Goal: Task Accomplishment & Management: Use online tool/utility

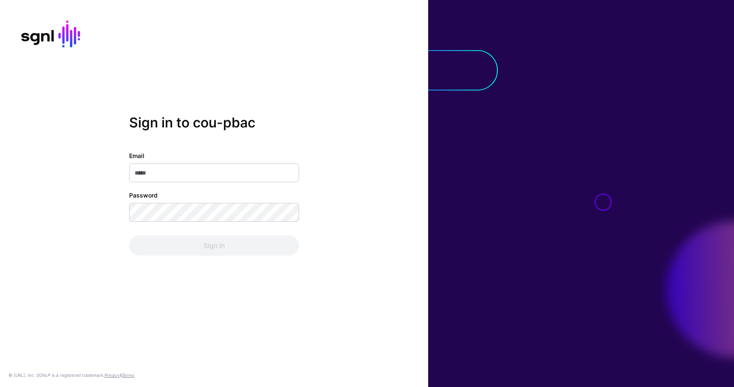
type input "**********"
click at [195, 225] on div "**********" at bounding box center [214, 203] width 170 height 104
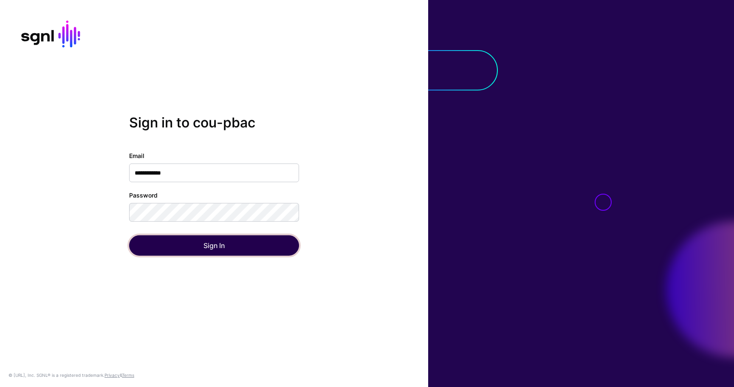
click at [195, 235] on button "Sign In" at bounding box center [214, 245] width 170 height 20
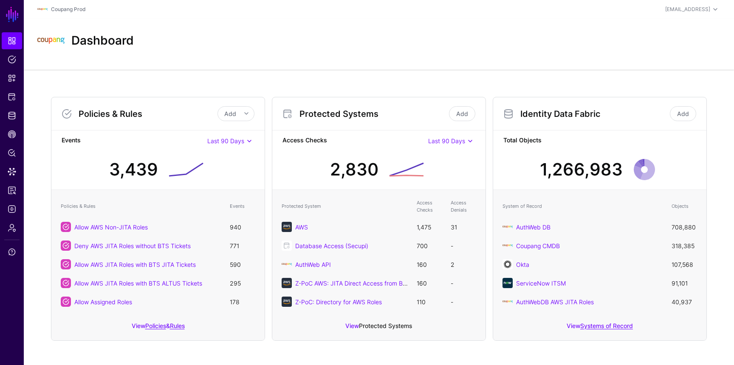
click at [385, 325] on link "Protected Systems" at bounding box center [385, 325] width 53 height 7
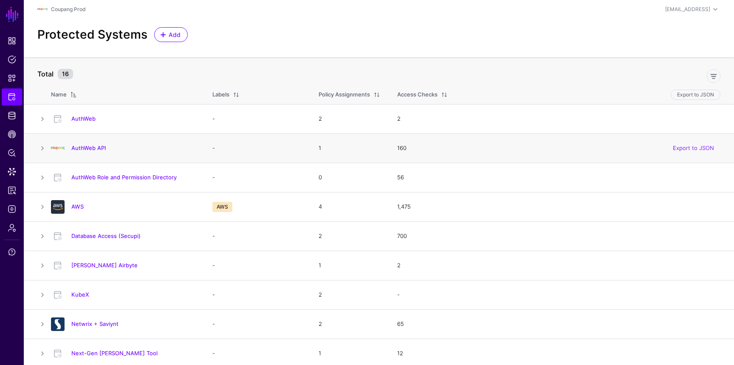
click at [92, 152] on div "AuthWeb API" at bounding box center [123, 148] width 151 height 14
click at [91, 149] on link "AuthWeb API" at bounding box center [88, 147] width 34 height 7
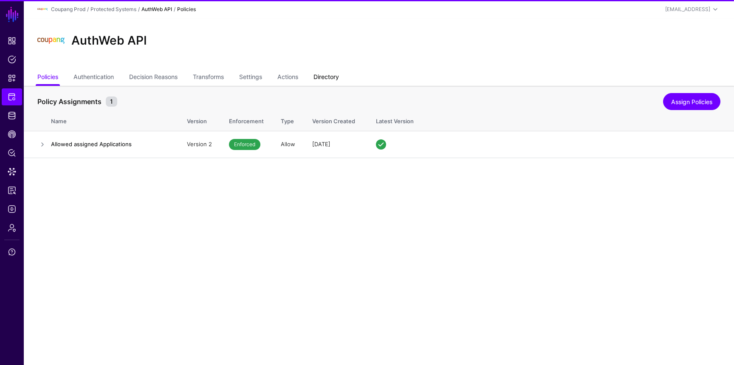
click at [321, 77] on link "Directory" at bounding box center [325, 78] width 25 height 16
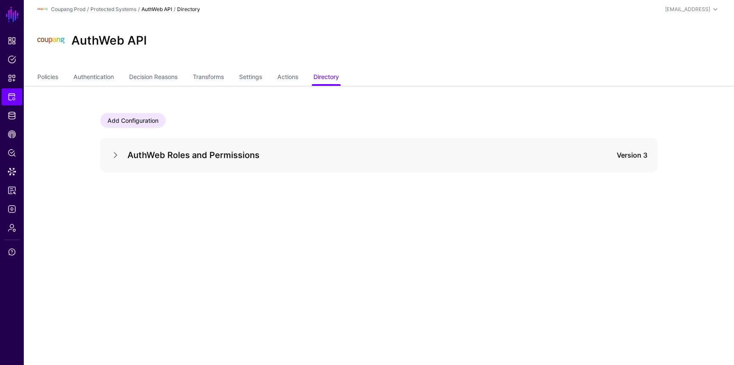
click at [122, 156] on div at bounding box center [118, 155] width 17 height 10
click at [118, 155] on link at bounding box center [115, 155] width 10 height 10
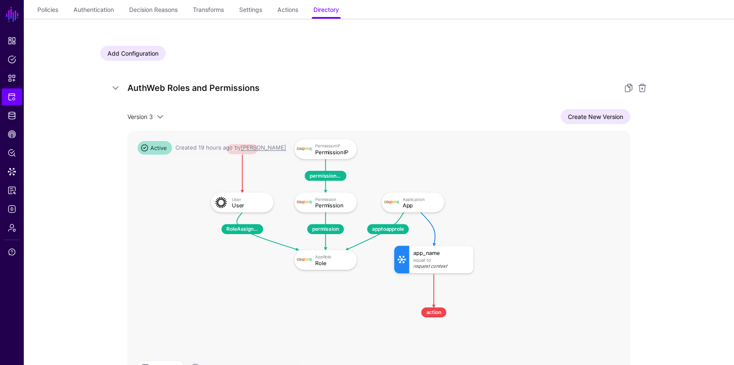
scroll to position [83, 0]
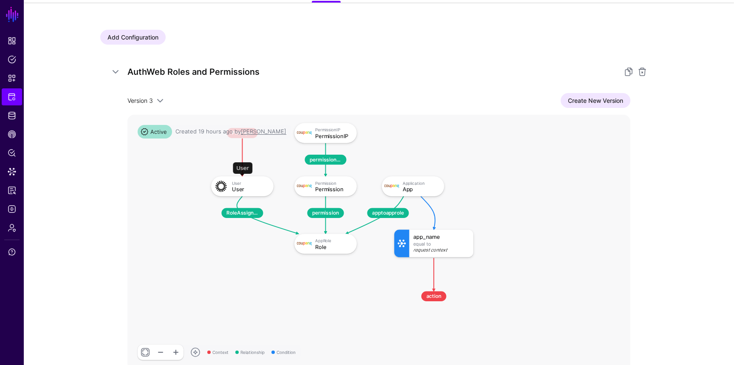
click at [247, 188] on div "User" at bounding box center [250, 189] width 36 height 6
click at [402, 191] on div "App" at bounding box center [420, 189] width 36 height 6
click at [161, 100] on span at bounding box center [160, 101] width 10 height 10
click at [179, 89] on div "AuthWeb Roles and Permissions Version 3 Version 3 Version 2 Version 1 Create Ne…" at bounding box center [378, 217] width 557 height 325
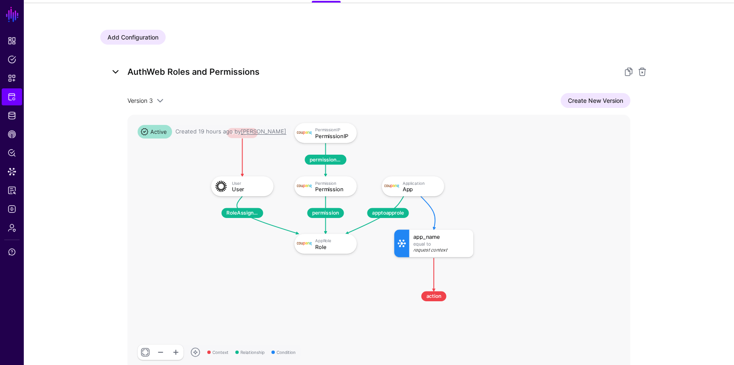
click at [116, 71] on link at bounding box center [115, 72] width 10 height 10
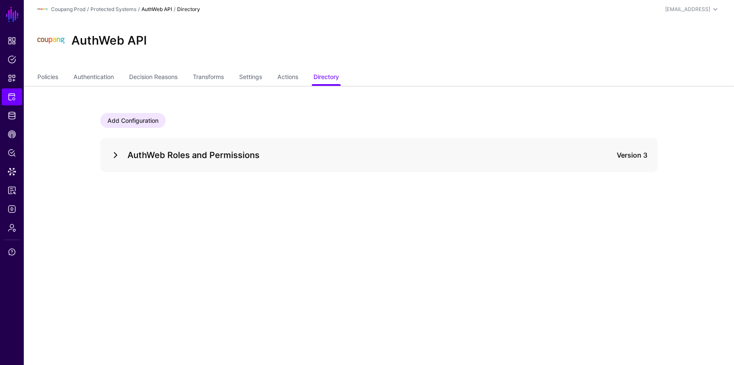
scroll to position [0, 0]
click at [115, 205] on main "SGNL Dashboard Policies Snippets Protected Systems Identity Data Fabric CAEP Hu…" at bounding box center [367, 182] width 734 height 365
click at [141, 120] on link "Add Configuration" at bounding box center [132, 120] width 65 height 15
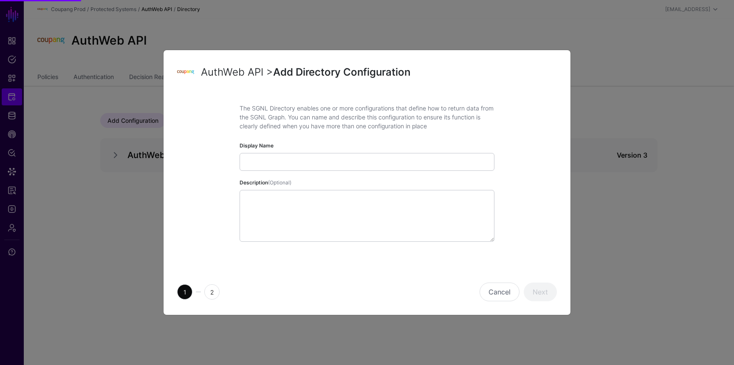
click at [281, 179] on span "(Optional)" at bounding box center [279, 182] width 23 height 6
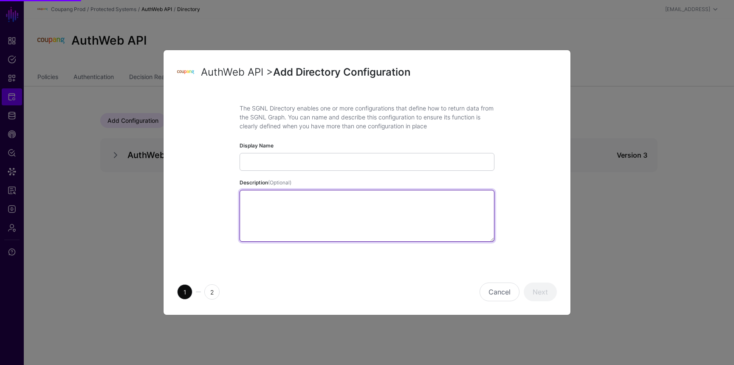
click at [281, 190] on textarea "Description (Optional)" at bounding box center [366, 216] width 255 height 52
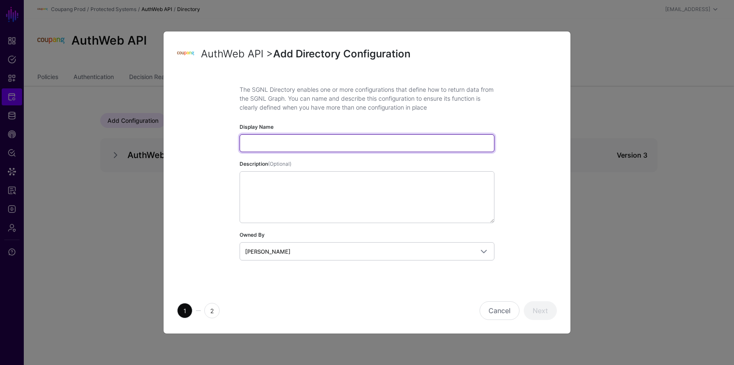
click at [267, 143] on input "Display Name" at bounding box center [366, 143] width 255 height 18
type input "**********"
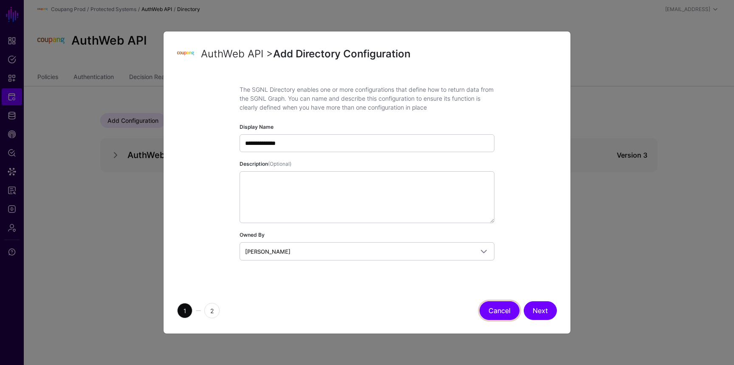
click at [493, 318] on button "Cancel" at bounding box center [499, 310] width 40 height 19
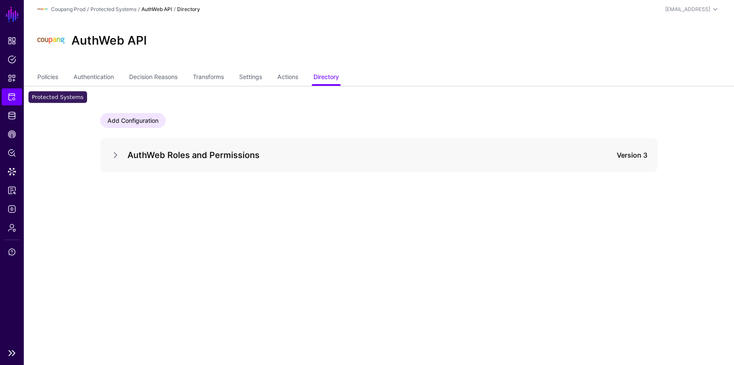
click at [14, 103] on link "Protected Systems" at bounding box center [12, 96] width 20 height 17
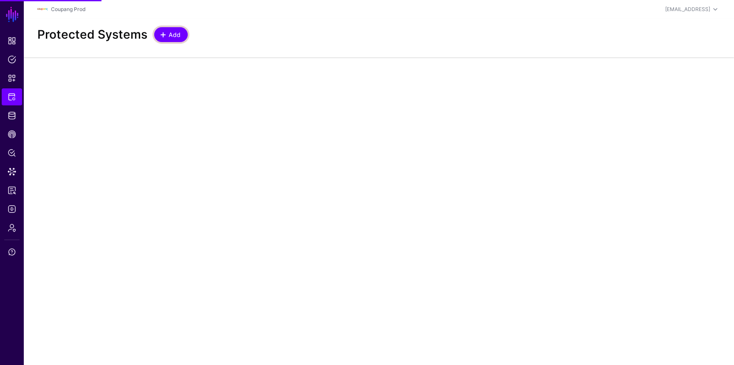
click at [168, 37] on span "Add" at bounding box center [175, 34] width 14 height 9
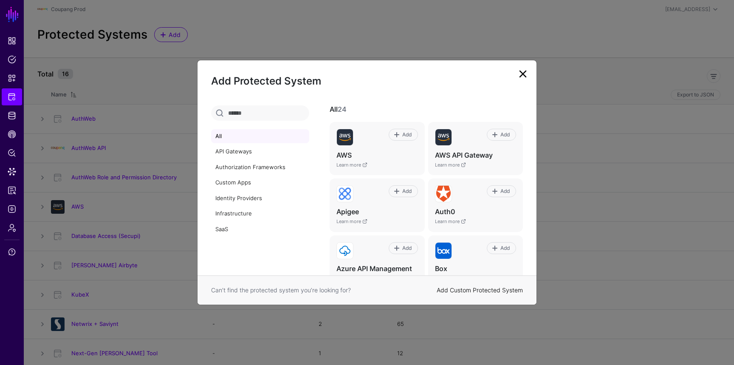
click at [477, 292] on link "Add Custom Protected System" at bounding box center [479, 289] width 86 height 7
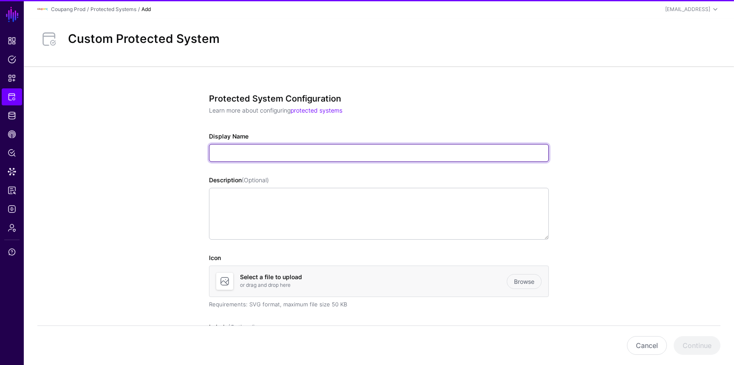
click at [247, 144] on input "Display Name" at bounding box center [379, 153] width 340 height 18
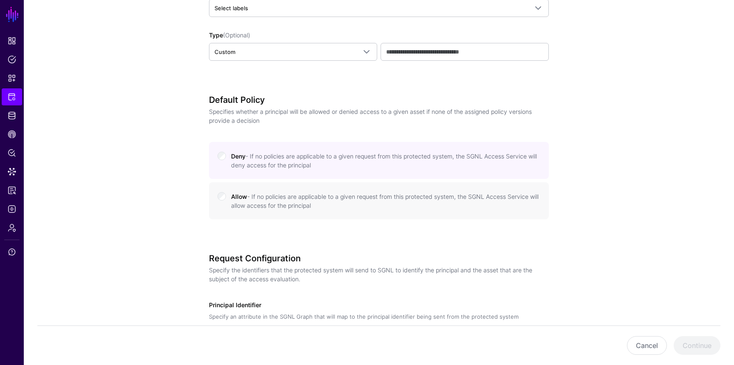
scroll to position [351, 0]
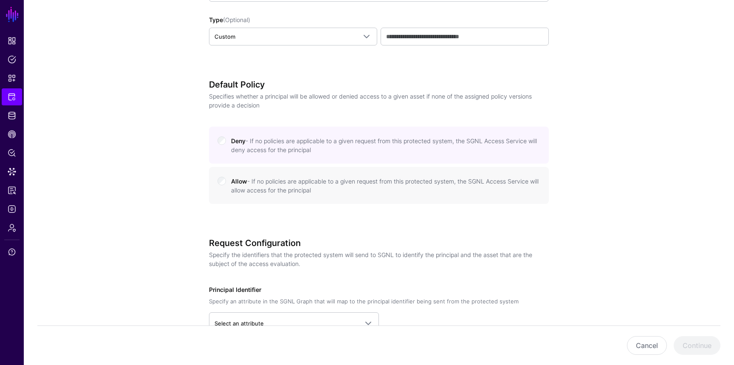
type input "**********"
click at [252, 311] on div "Principal Identifier Specify an attribute in the SGNL Graph that will map to th…" at bounding box center [379, 317] width 340 height 65
click at [251, 315] on link "Select an attribute" at bounding box center [294, 322] width 170 height 21
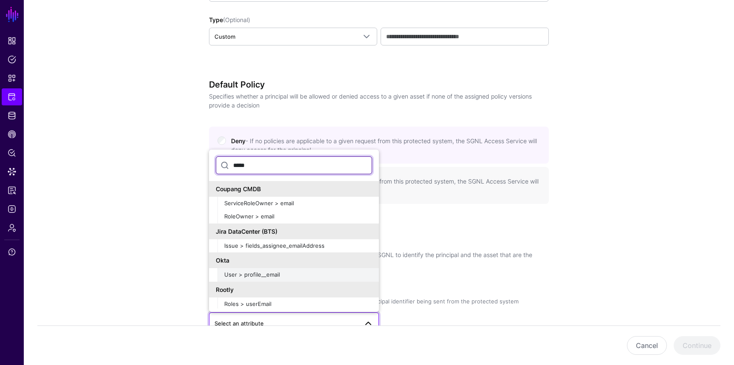
scroll to position [11, 0]
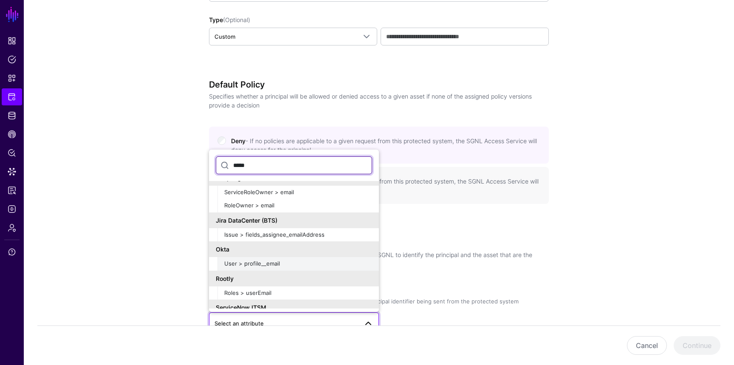
type input "*****"
click at [273, 265] on span "User > profile__email" at bounding box center [252, 263] width 56 height 7
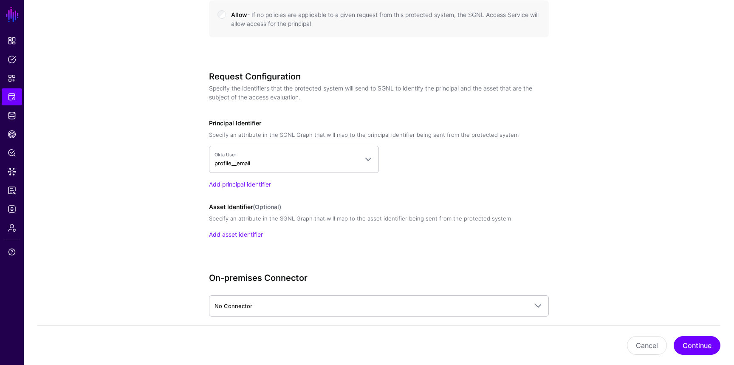
scroll to position [557, 0]
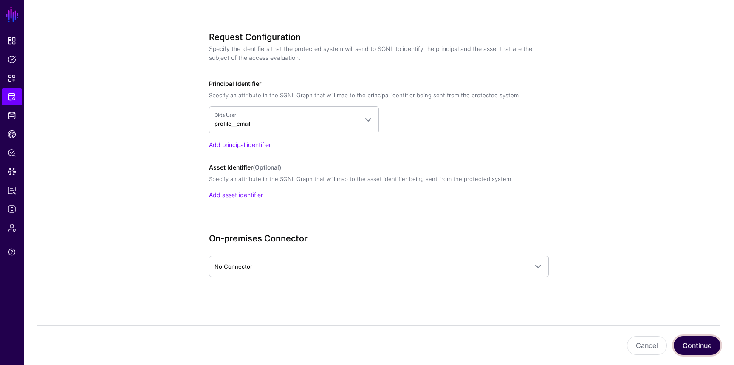
click at [704, 343] on button "Continue" at bounding box center [696, 345] width 47 height 19
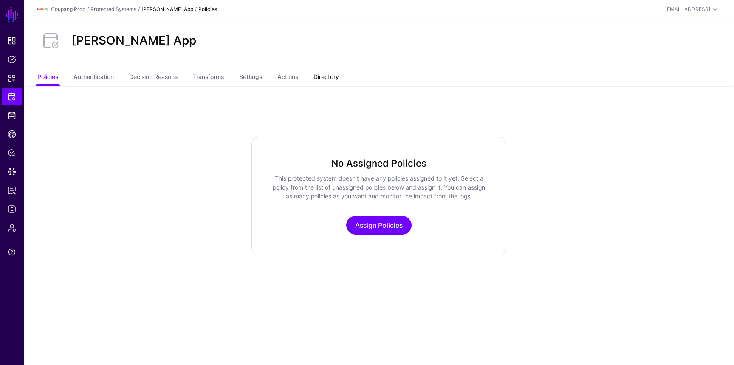
click at [329, 74] on link "Directory" at bounding box center [325, 78] width 25 height 16
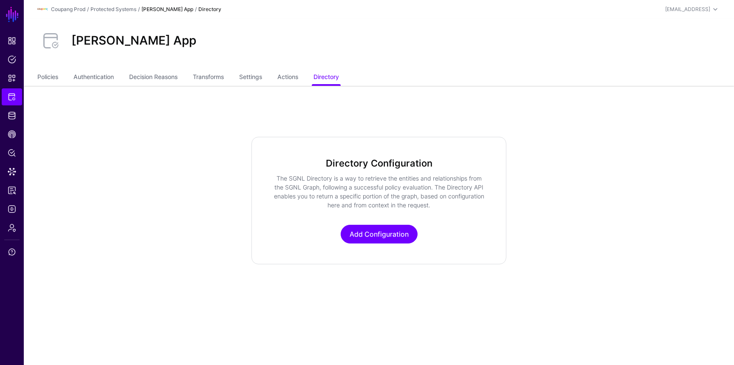
click at [378, 245] on div "Directory Configuration The SGNL Directory is a way to retrieve the entities an…" at bounding box center [378, 200] width 255 height 127
click at [377, 239] on link "Add Configuration" at bounding box center [379, 234] width 77 height 19
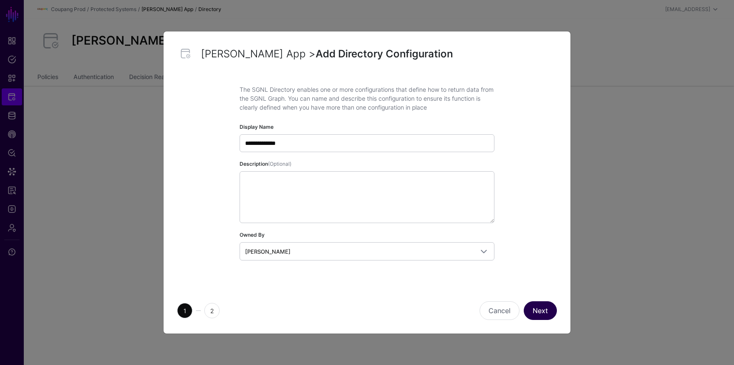
type input "**********"
click at [538, 310] on button "Next" at bounding box center [539, 310] width 33 height 19
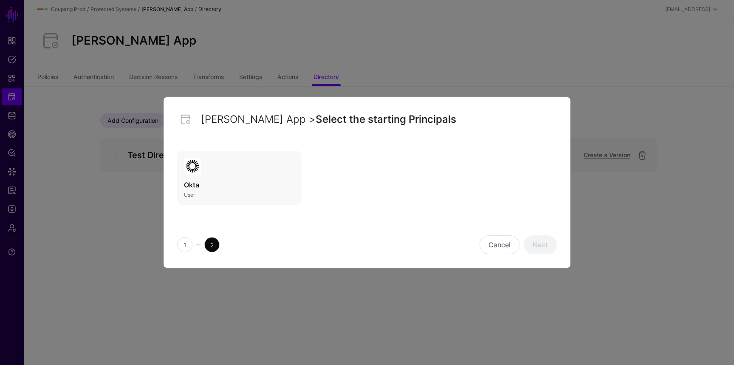
click at [240, 148] on div "Okta User" at bounding box center [366, 176] width 383 height 58
click at [259, 151] on link "Okta User" at bounding box center [239, 178] width 124 height 54
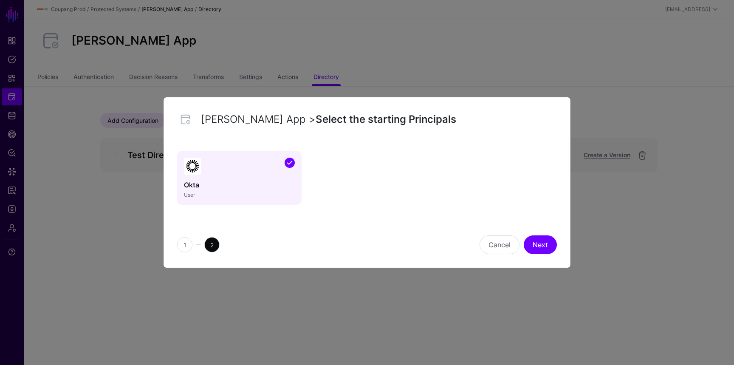
click at [260, 152] on link "Okta User" at bounding box center [239, 178] width 124 height 54
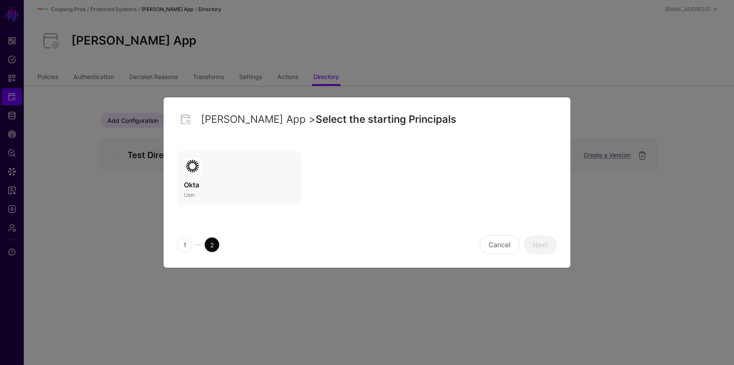
click at [269, 157] on link "Okta User" at bounding box center [239, 178] width 124 height 54
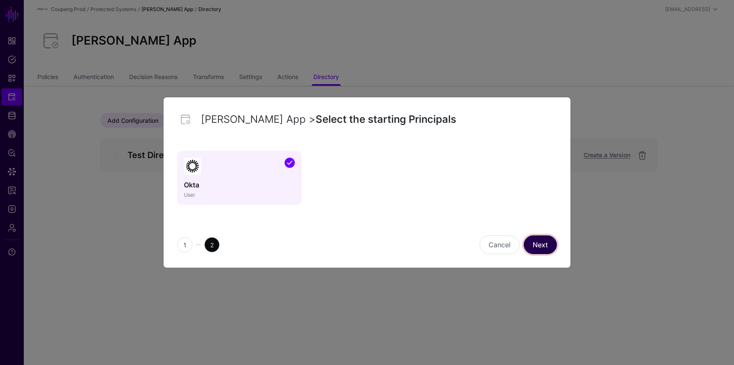
click at [544, 242] on link "Next" at bounding box center [539, 244] width 33 height 19
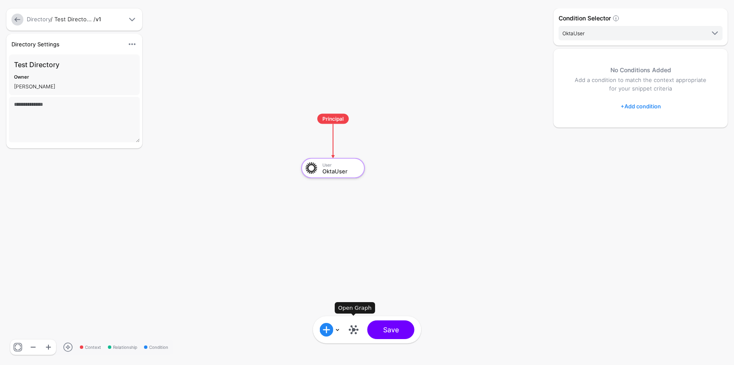
click at [357, 331] on link at bounding box center [354, 330] width 14 height 14
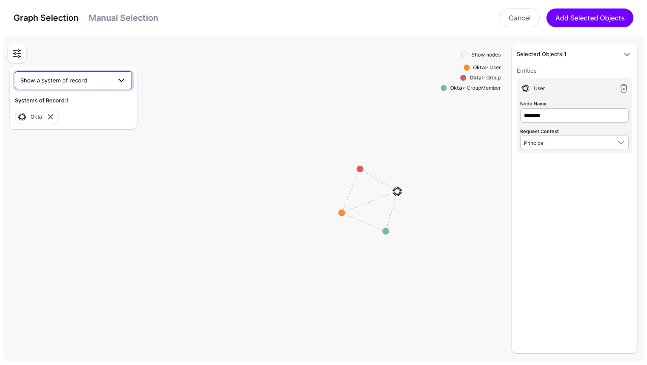
click at [62, 82] on span "Show a system of record" at bounding box center [53, 80] width 67 height 7
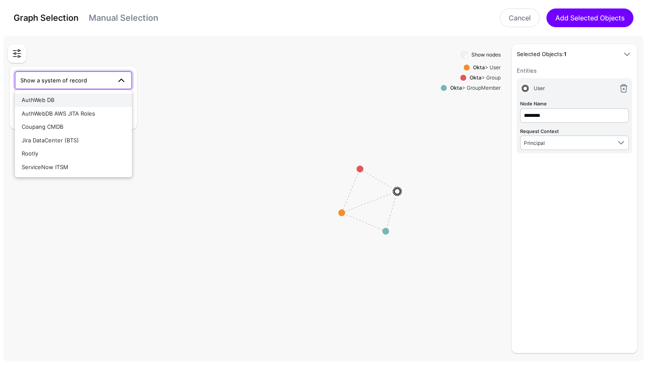
click at [73, 103] on div "AuthWeb DB" at bounding box center [74, 100] width 104 height 8
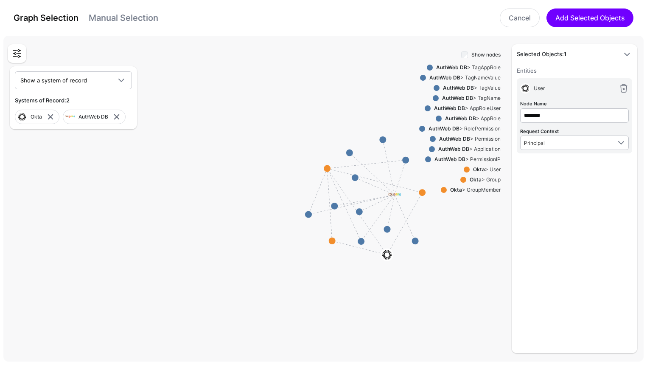
click at [482, 168] on strong "Okta" at bounding box center [479, 169] width 12 height 6
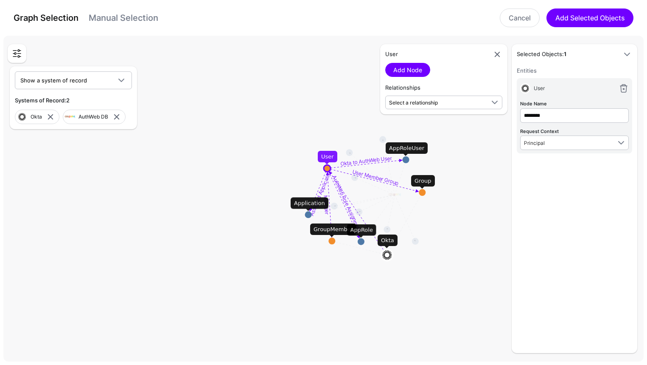
click at [307, 214] on circle at bounding box center [308, 214] width 7 height 7
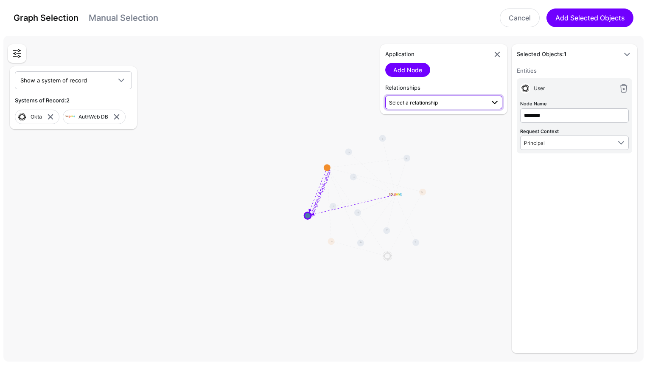
click at [418, 101] on span "Select a relationship" at bounding box center [413, 102] width 49 height 6
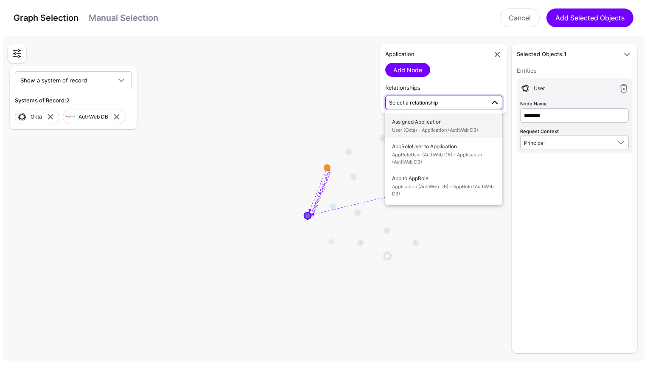
click at [419, 127] on span "User (Okta) - Application (AuthWeb DB)" at bounding box center [444, 130] width 104 height 7
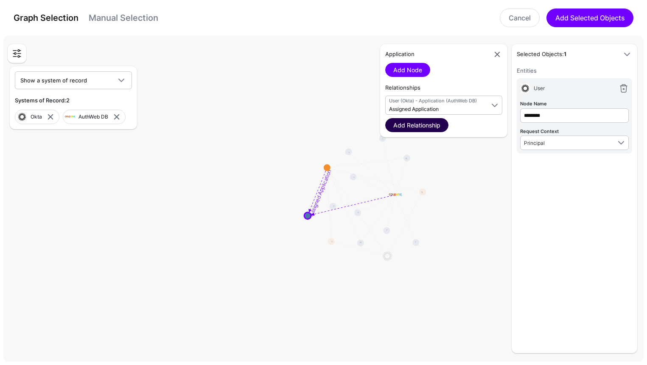
click at [428, 127] on link "Add Relationship" at bounding box center [417, 125] width 63 height 14
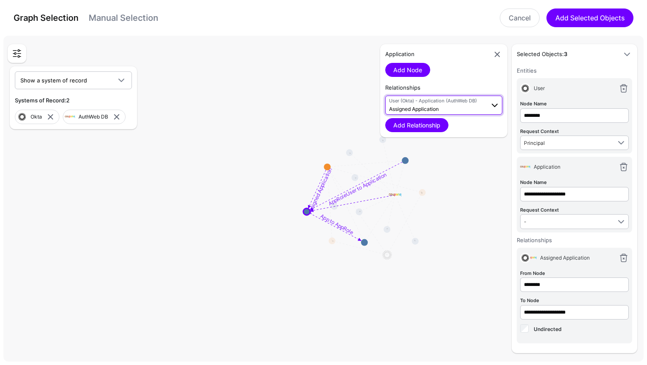
click at [438, 110] on span "Assigned Application" at bounding box center [414, 109] width 50 height 6
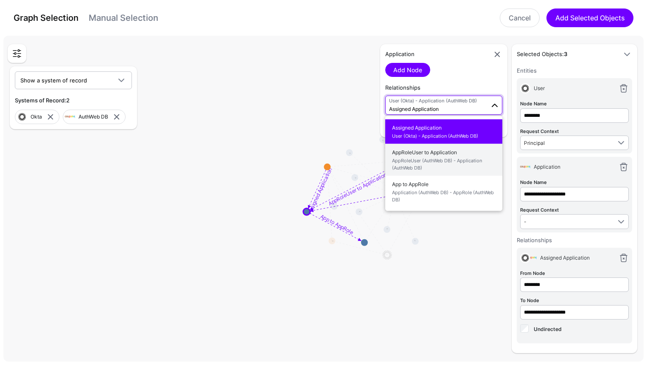
click at [436, 157] on span "AppRoleUser (AuthWeb DB) - Application (AuthWeb DB)" at bounding box center [444, 164] width 104 height 14
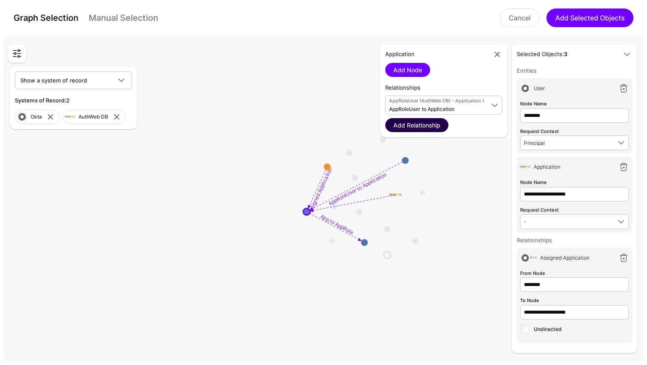
click at [431, 124] on link "Add Relationship" at bounding box center [417, 125] width 63 height 14
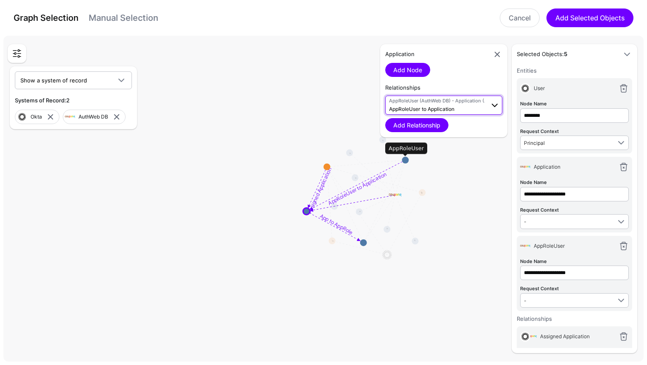
click at [439, 105] on span "AppRoleUser (AuthWeb DB) - Application (AuthWeb DB) AppRoleUser to Application" at bounding box center [437, 105] width 96 height 16
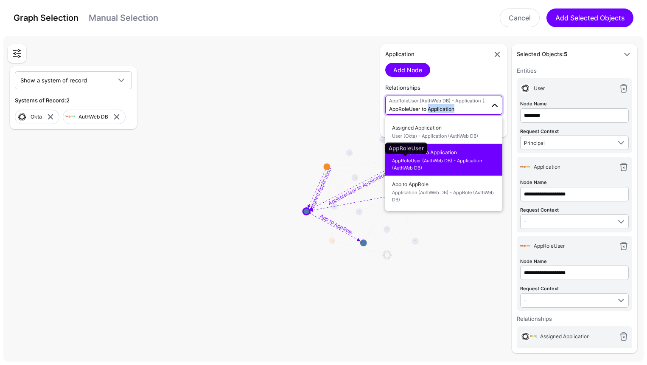
click at [439, 105] on span "AppRoleUser (AuthWeb DB) - Application (AuthWeb DB) AppRoleUser to Application" at bounding box center [437, 105] width 96 height 16
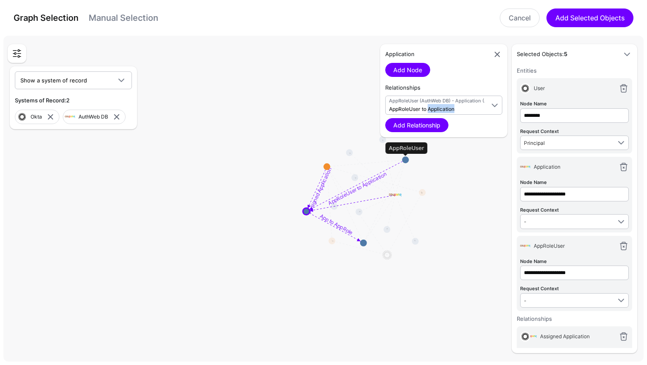
click at [406, 160] on circle at bounding box center [405, 159] width 7 height 7
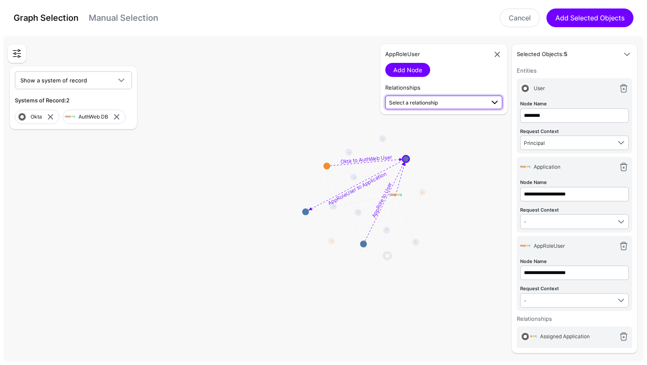
click at [434, 107] on span "Select a relationship" at bounding box center [437, 102] width 96 height 9
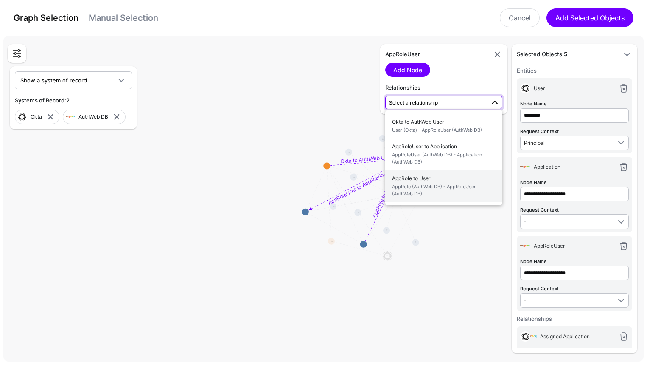
click at [447, 184] on span "AppRole (AuthWeb DB) - AppRoleUser (AuthWeb DB)" at bounding box center [444, 190] width 104 height 14
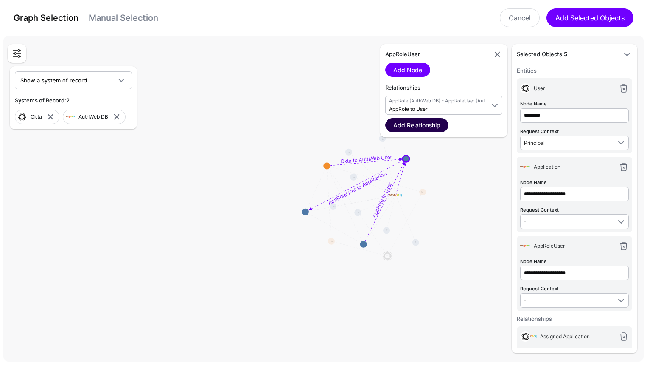
click at [433, 125] on link "Add Relationship" at bounding box center [417, 125] width 63 height 14
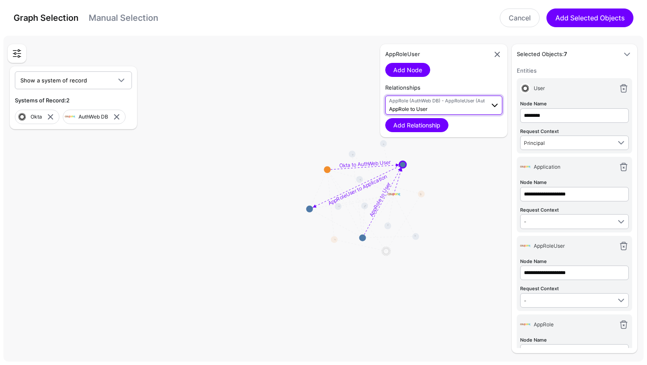
click at [441, 111] on span "AppRole (AuthWeb DB) - AppRoleUser (AuthWeb DB) AppRole to User" at bounding box center [437, 105] width 96 height 16
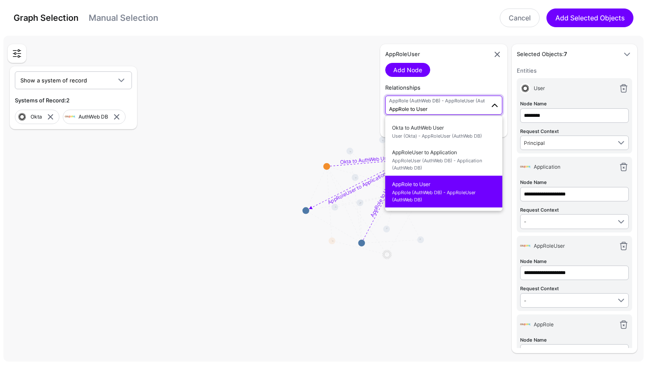
click at [444, 104] on span "AppRole (AuthWeb DB) - AppRoleUser (AuthWeb DB) AppRole to User" at bounding box center [437, 105] width 96 height 16
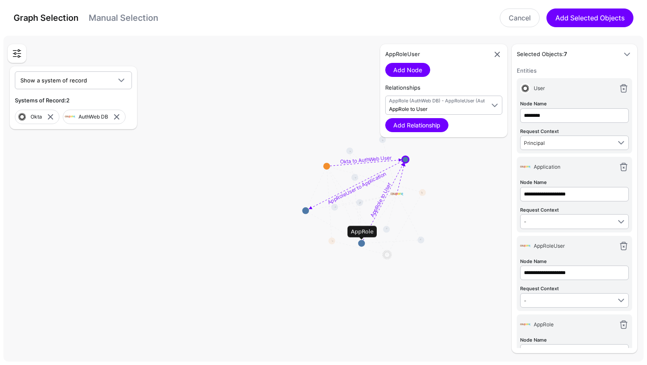
click at [362, 241] on circle at bounding box center [361, 243] width 7 height 7
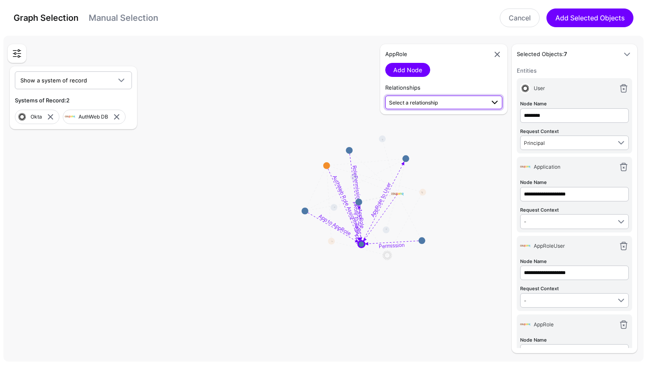
click at [431, 102] on span "Select a relationship" at bounding box center [413, 102] width 49 height 6
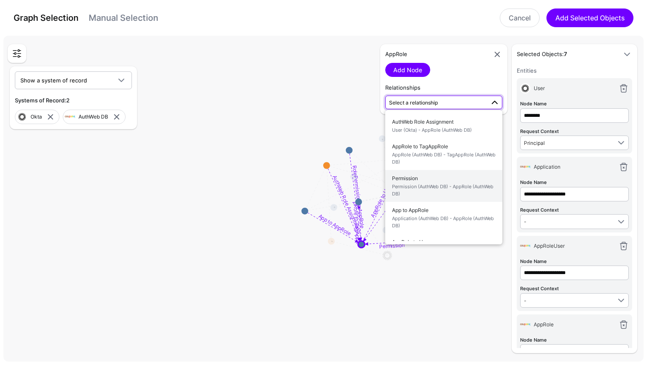
click at [425, 188] on span "Permission (AuthWeb DB) - AppRole (AuthWeb DB)" at bounding box center [444, 190] width 104 height 14
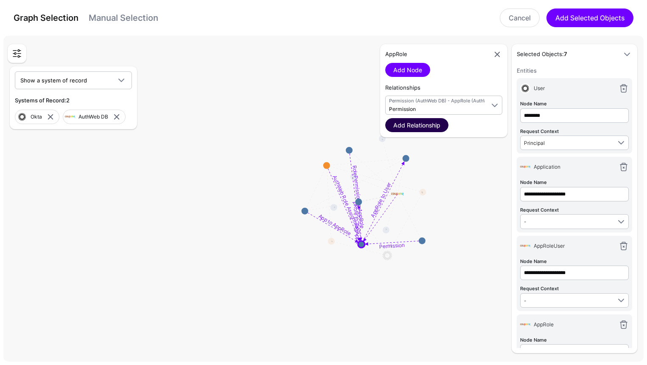
click at [433, 124] on link "Add Relationship" at bounding box center [417, 125] width 63 height 14
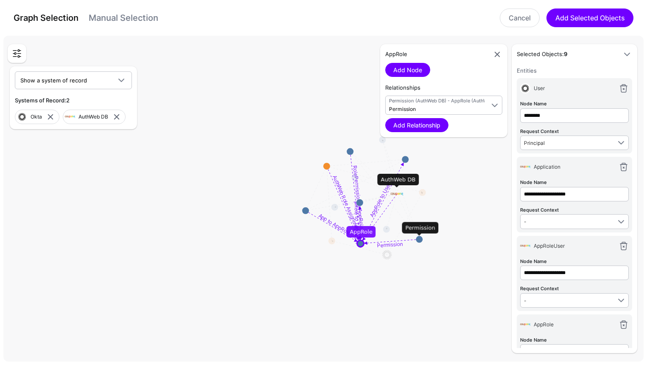
drag, startPoint x: 361, startPoint y: 205, endPoint x: 332, endPoint y: 236, distance: 41.7
click at [332, 236] on g "AuthWeb Role Assignment AppRole to TagAppRole Permission App to AppRole AppRole…" at bounding box center [370, 200] width 73365 height 32904
click at [498, 58] on link at bounding box center [497, 54] width 10 height 10
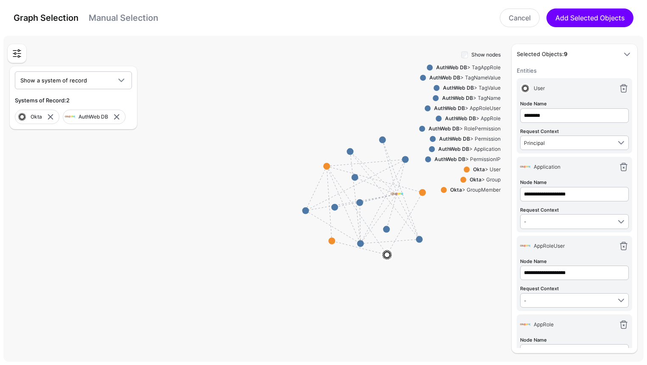
click at [485, 158] on div "AuthWeb DB > PermissionIP" at bounding box center [466, 159] width 70 height 8
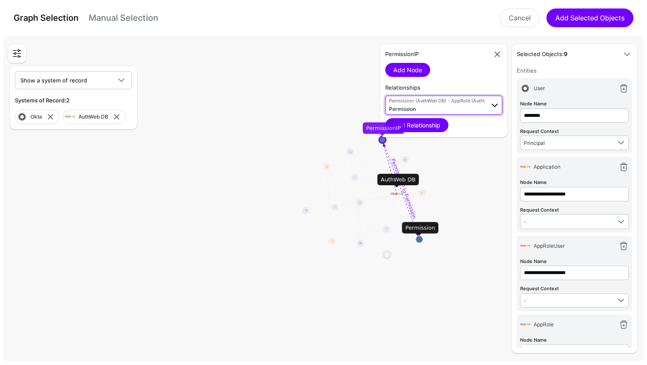
click at [438, 110] on span "Permission (AuthWeb DB) - AppRole (AuthWeb DB) Permission" at bounding box center [437, 105] width 96 height 16
click at [440, 126] on span "PermissionIP to Permission PermissionIP (AuthWeb DB) - Permission (AuthWeb DB)" at bounding box center [444, 134] width 104 height 27
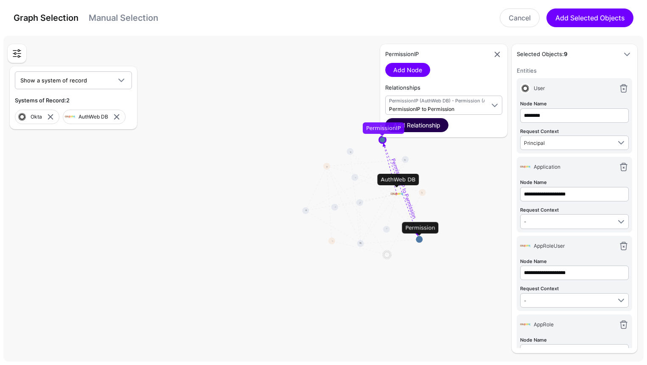
click at [431, 124] on link "Add Relationship" at bounding box center [417, 125] width 63 height 14
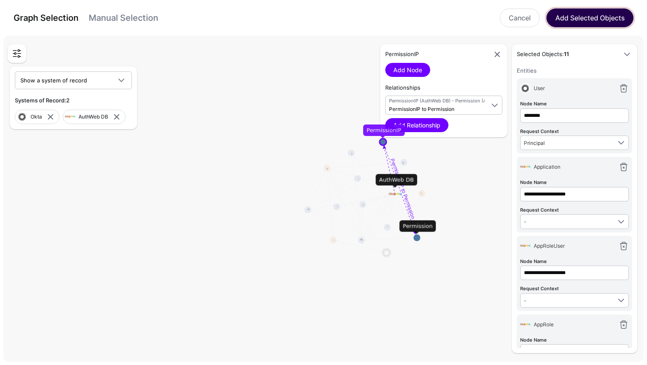
click at [582, 14] on button "Add Selected Objects" at bounding box center [590, 17] width 87 height 19
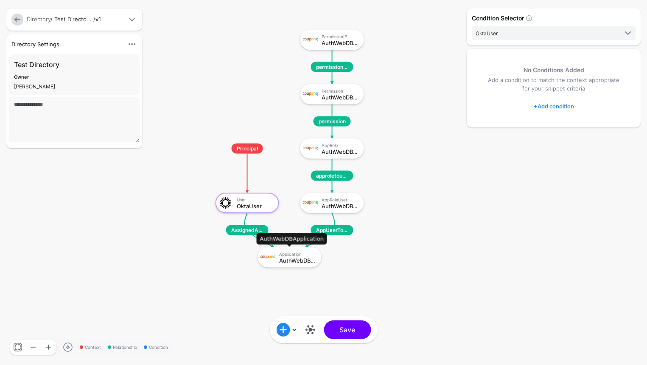
click at [289, 254] on div "Application" at bounding box center [297, 253] width 37 height 5
click at [561, 104] on link "+ Add condition" at bounding box center [554, 106] width 40 height 14
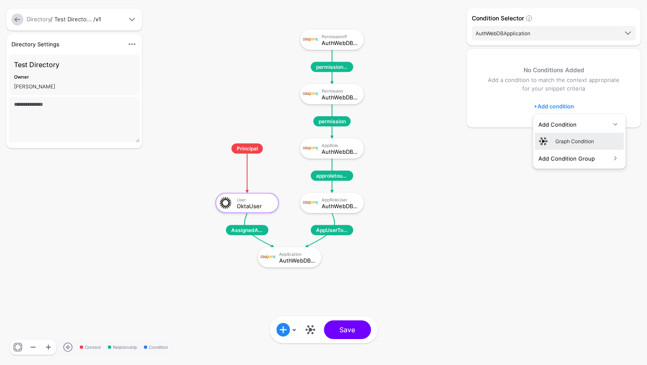
click at [554, 141] on div at bounding box center [547, 141] width 17 height 10
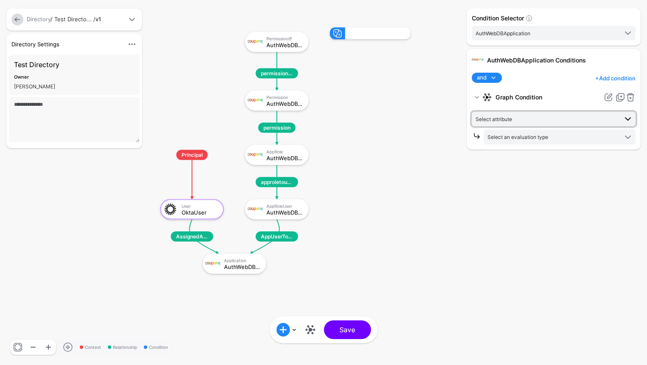
click at [517, 118] on span "Select attribute" at bounding box center [547, 118] width 142 height 9
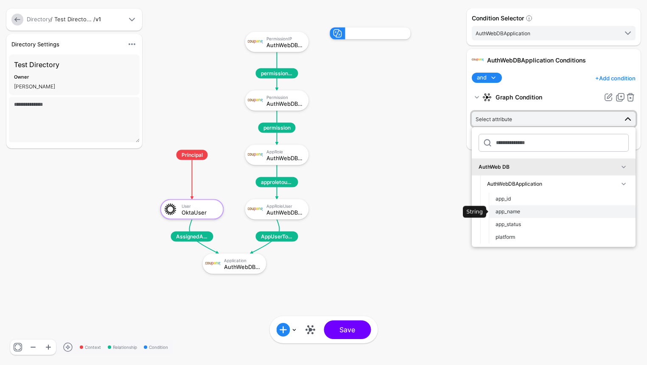
click at [522, 208] on div "app_name" at bounding box center [562, 212] width 133 height 8
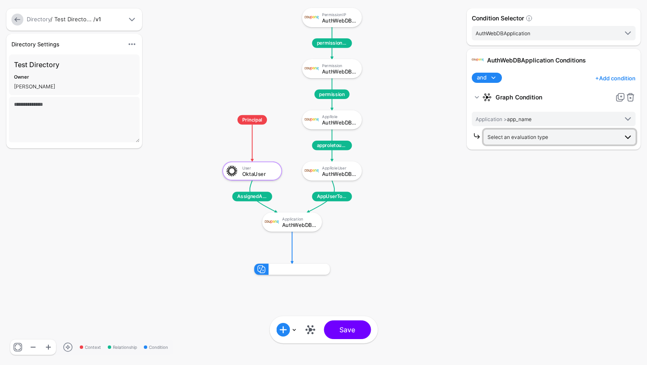
click at [524, 140] on span "Select an evaluation type" at bounding box center [518, 137] width 61 height 6
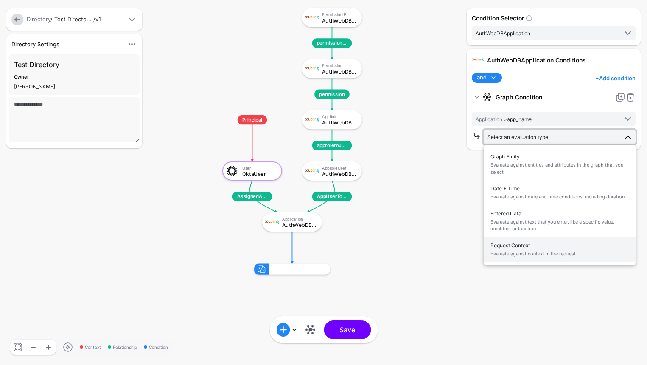
click at [517, 239] on span "Request Context Evaluate against context in the request" at bounding box center [560, 249] width 138 height 20
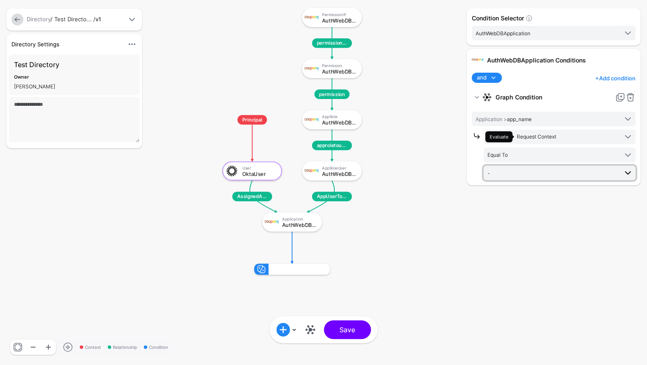
click at [513, 169] on span "-" at bounding box center [553, 172] width 130 height 9
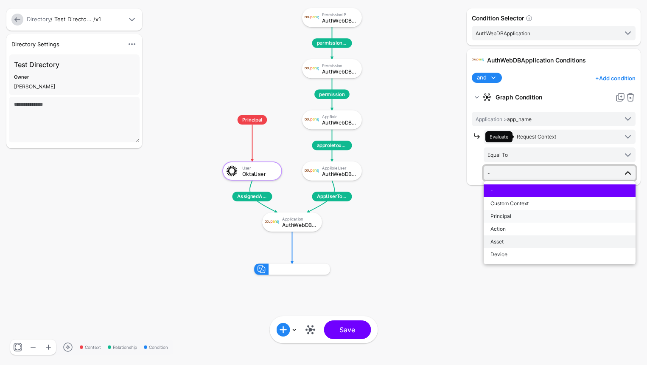
drag, startPoint x: 511, startPoint y: 211, endPoint x: 503, endPoint y: 239, distance: 29.2
click at [503, 239] on ul "- Custom Context Principal Action Asset Device" at bounding box center [560, 222] width 152 height 76
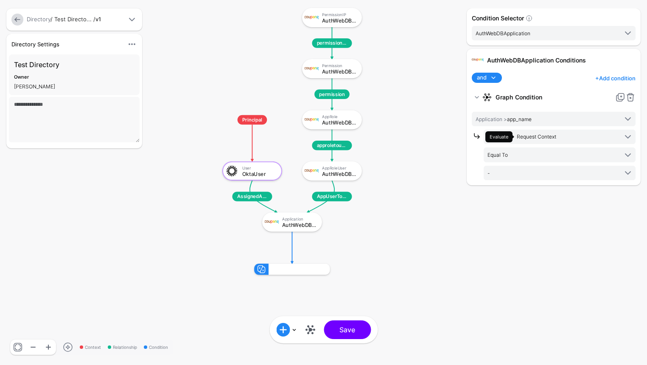
click at [503, 239] on div "Condition Selector AuthWebDBApplication OktaUser AuthWebDBApplication AuthWebDB…" at bounding box center [554, 182] width 178 height 348
click at [504, 176] on span "-" at bounding box center [553, 172] width 130 height 9
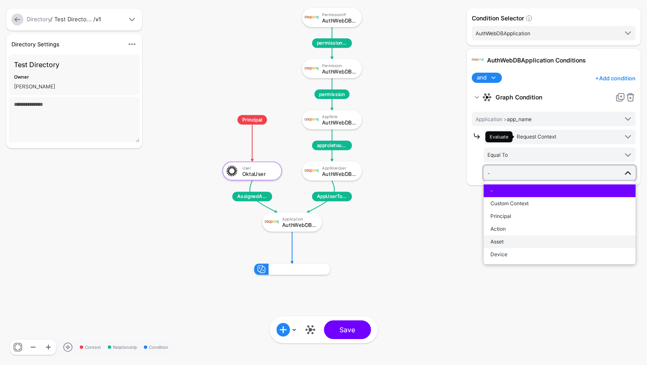
click at [508, 238] on div "Asset" at bounding box center [560, 242] width 138 height 8
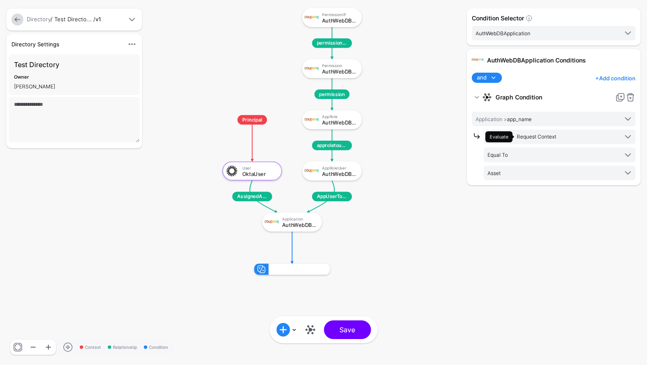
click at [443, 241] on rect at bounding box center [215, 0] width 60862 height 34282
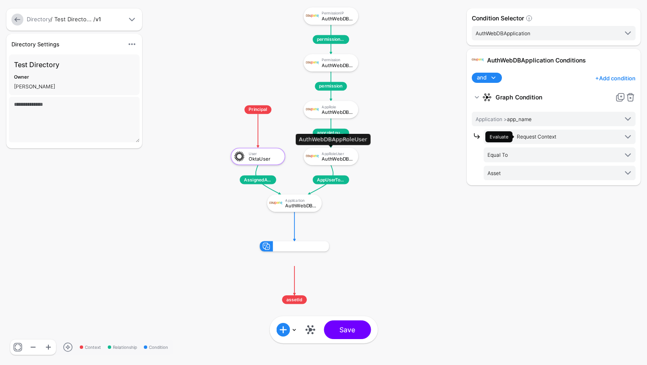
click at [331, 153] on div "AppRoleUser" at bounding box center [337, 153] width 31 height 4
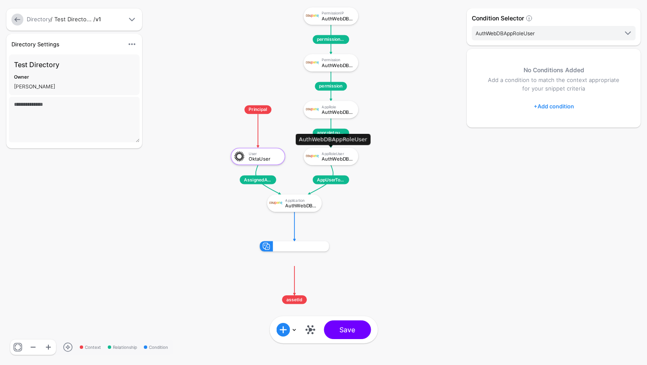
click div "AuthWebDBAppRoleUser"
click at [271, 158] on div "OktaUser" at bounding box center [264, 158] width 31 height 5
click at [328, 156] on div "AppRoleUser AuthWebDBAppRoleUser" at bounding box center [339, 156] width 34 height 10
click at [547, 102] on link "+ Add condition" at bounding box center [554, 106] width 40 height 14
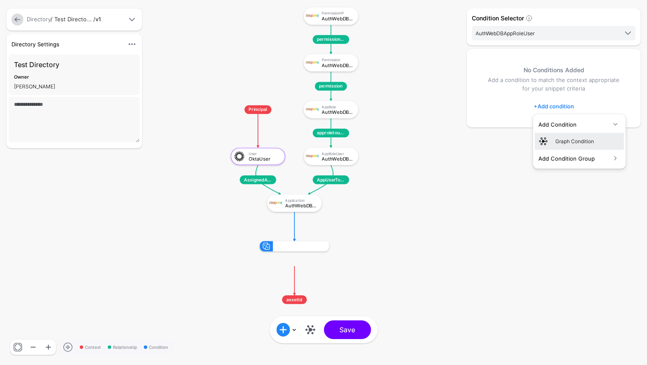
click at [549, 142] on div at bounding box center [547, 141] width 17 height 10
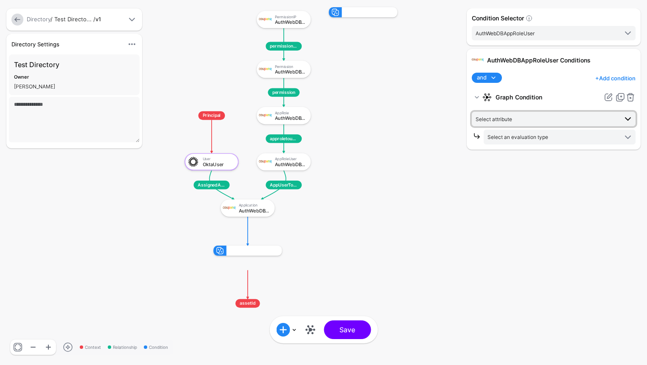
click at [532, 115] on span "Select attribute" at bounding box center [547, 118] width 142 height 9
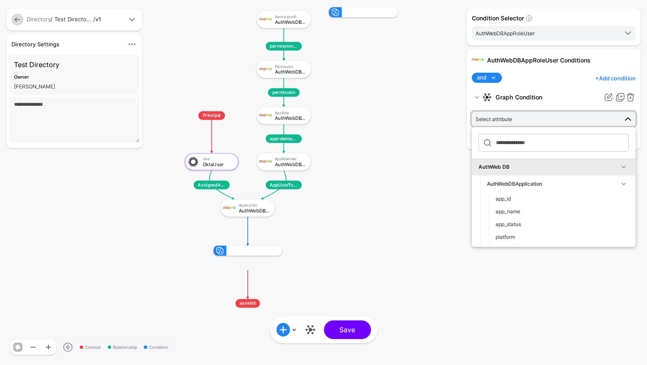
click at [532, 115] on span "Select attribute" at bounding box center [547, 118] width 142 height 9
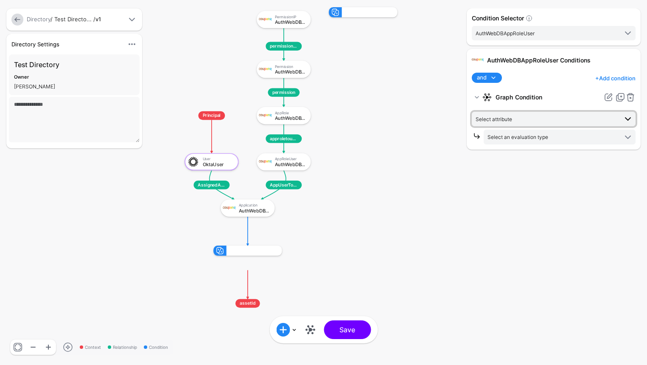
click at [530, 122] on span "Select attribute" at bounding box center [547, 118] width 142 height 9
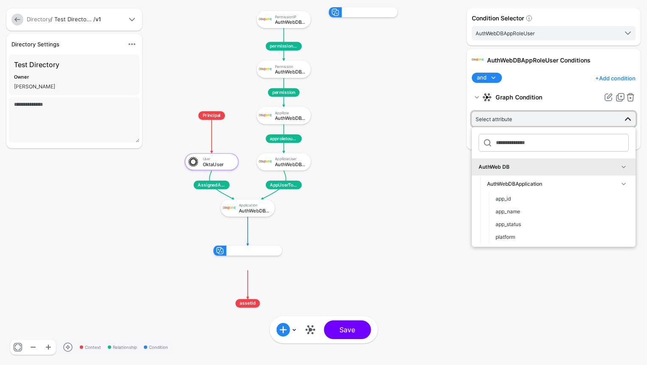
click at [530, 119] on span "Select attribute" at bounding box center [547, 118] width 142 height 9
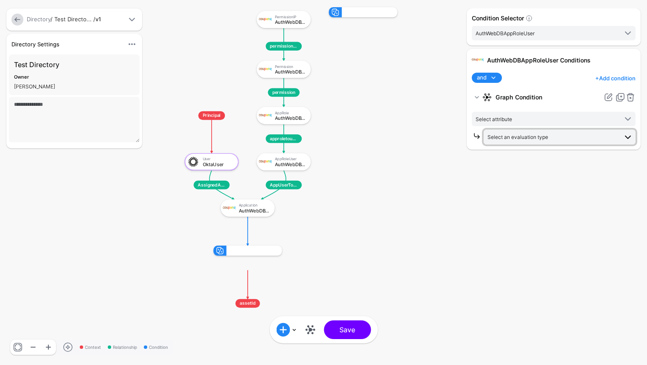
click at [531, 132] on span "Select an evaluation type" at bounding box center [561, 137] width 146 height 10
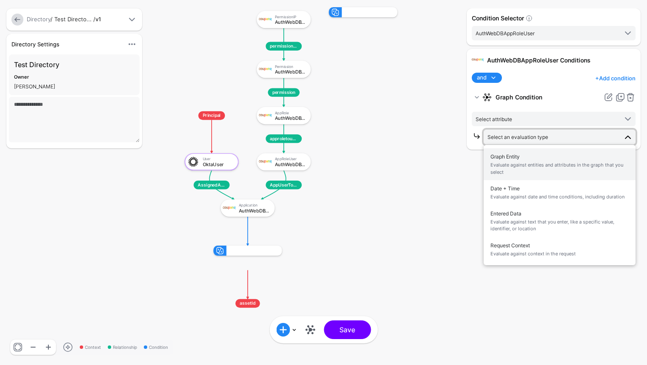
click at [533, 171] on span "Evaluate against entities and attributes in the graph that you select" at bounding box center [560, 168] width 138 height 14
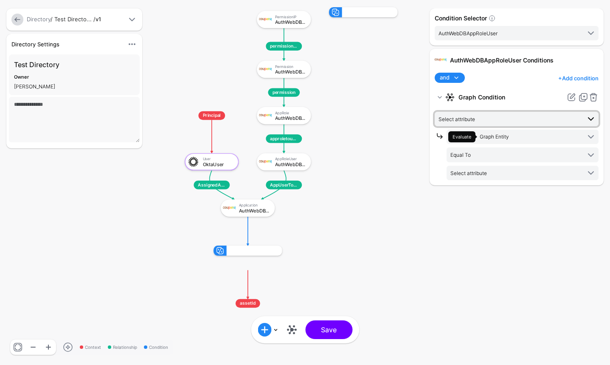
click at [467, 120] on span "Select attribute" at bounding box center [457, 119] width 37 height 6
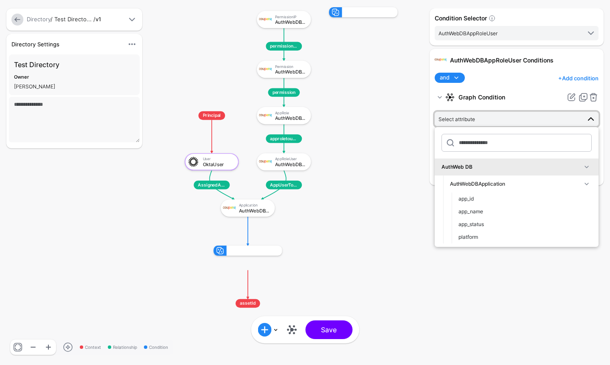
click at [535, 64] on div "AuthWebDBAppRoleUser Conditions" at bounding box center [523, 60] width 152 height 9
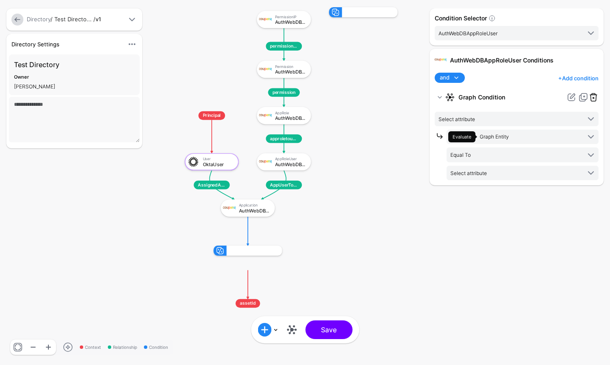
click at [597, 95] on link at bounding box center [593, 97] width 10 height 10
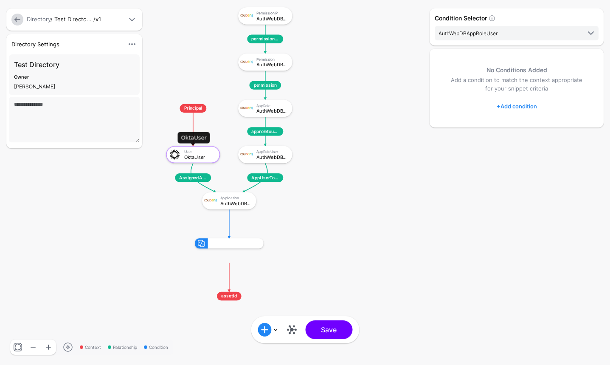
click at [198, 154] on div "User OktaUser" at bounding box center [201, 154] width 34 height 10
click at [510, 106] on link "+ Add condition" at bounding box center [517, 106] width 40 height 14
click at [526, 138] on div "Graph Condition" at bounding box center [550, 141] width 65 height 8
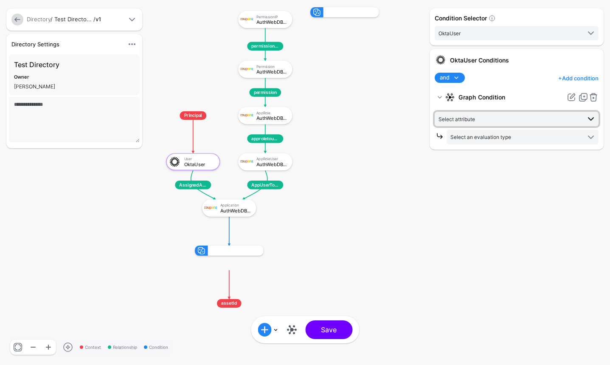
click at [496, 119] on span "Select attribute" at bounding box center [510, 118] width 142 height 9
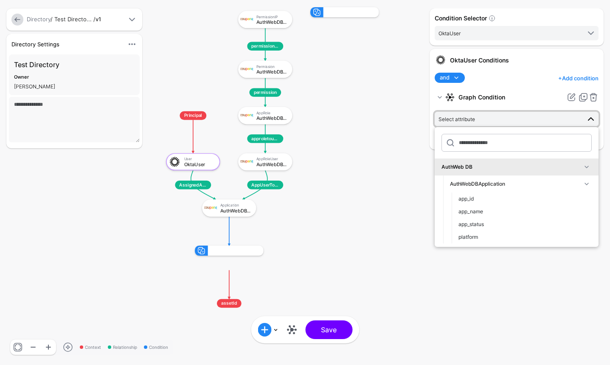
click at [571, 116] on span "Select attribute" at bounding box center [510, 118] width 142 height 9
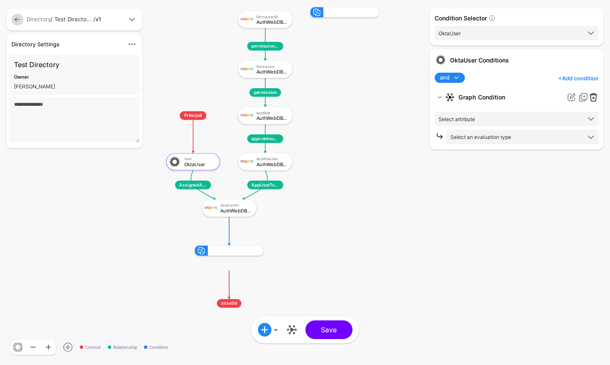
click at [595, 96] on link at bounding box center [593, 97] width 10 height 10
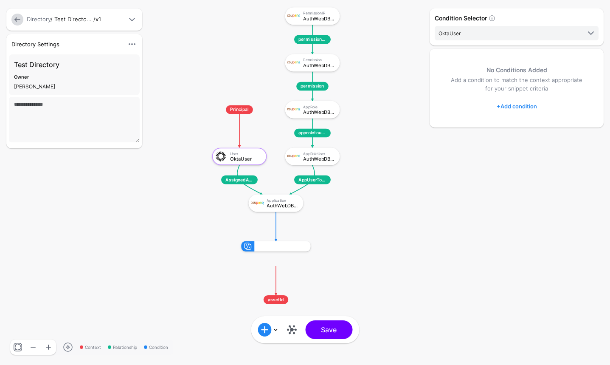
click at [492, 164] on div "Condition Selector OktaUser OktaUser AuthWebDBApplication AuthWebDBAppRoleUser …" at bounding box center [517, 182] width 178 height 348
click at [227, 162] on div at bounding box center [222, 156] width 16 height 13
click at [503, 107] on link "+ Add condition" at bounding box center [517, 106] width 40 height 14
click at [518, 137] on div "Graph Condition" at bounding box center [550, 141] width 65 height 8
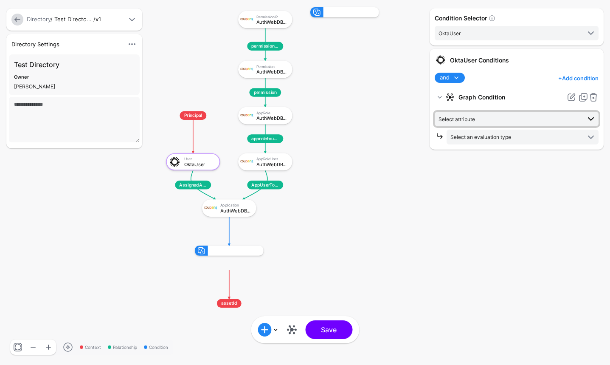
click at [498, 119] on span "Select attribute" at bounding box center [510, 118] width 142 height 9
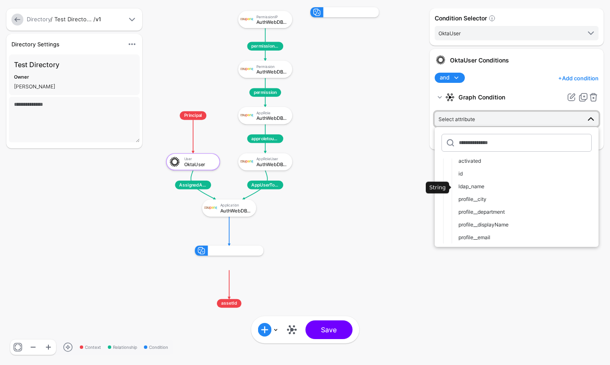
scroll to position [435, 0]
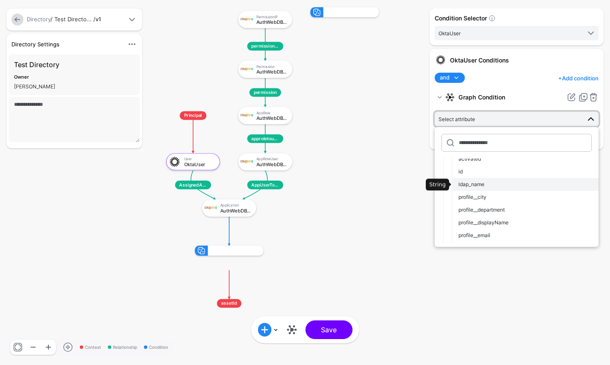
click at [478, 184] on span "ldap_name" at bounding box center [472, 184] width 26 height 6
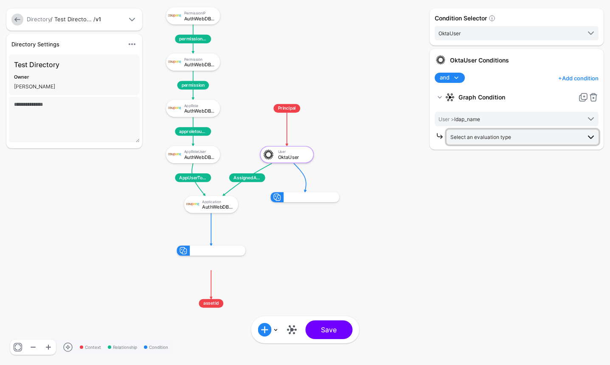
click at [476, 136] on span "Select an evaluation type" at bounding box center [480, 137] width 61 height 6
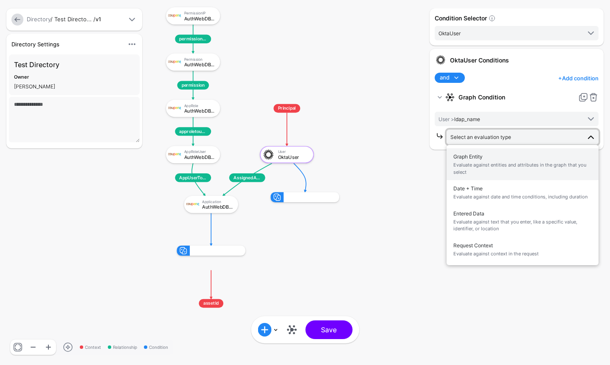
click at [498, 159] on span "Graph Entity Evaluate against entities and attributes in the graph that you sel…" at bounding box center [522, 164] width 138 height 27
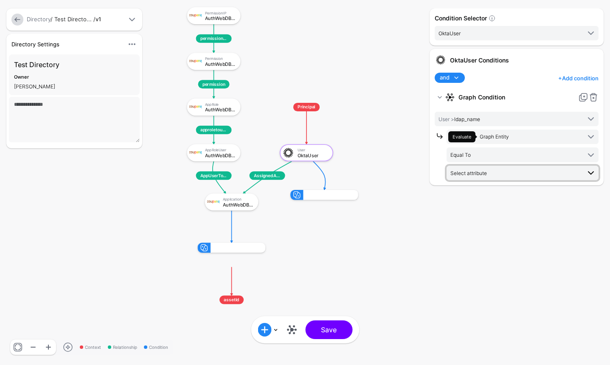
click at [489, 170] on span "Select attribute" at bounding box center [515, 172] width 130 height 9
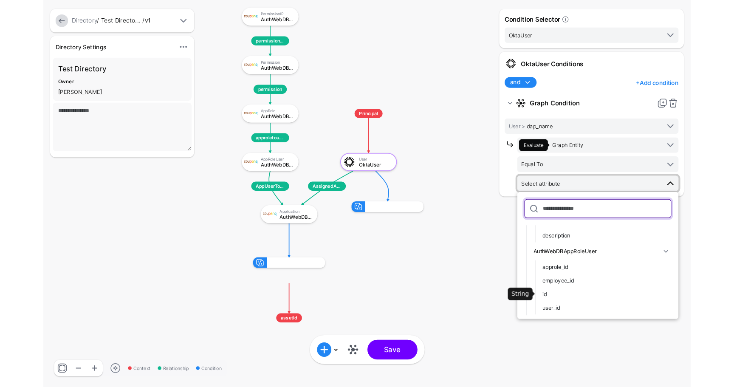
scroll to position [199, 0]
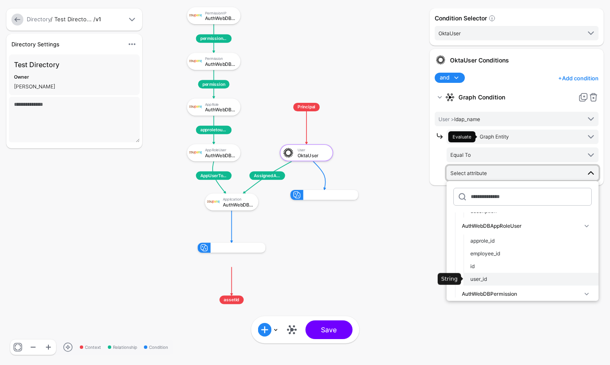
click at [487, 275] on div "user_id" at bounding box center [530, 279] width 121 height 8
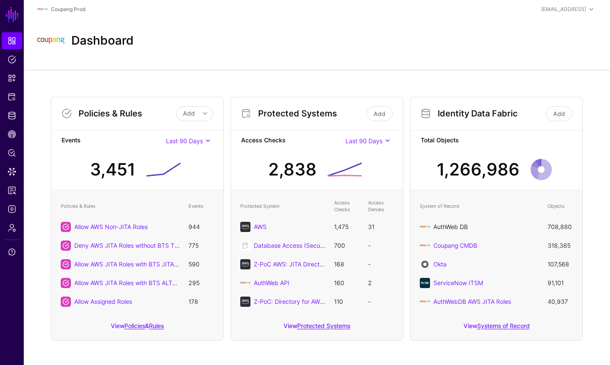
click at [455, 224] on link "AuthWeb DB" at bounding box center [450, 226] width 34 height 7
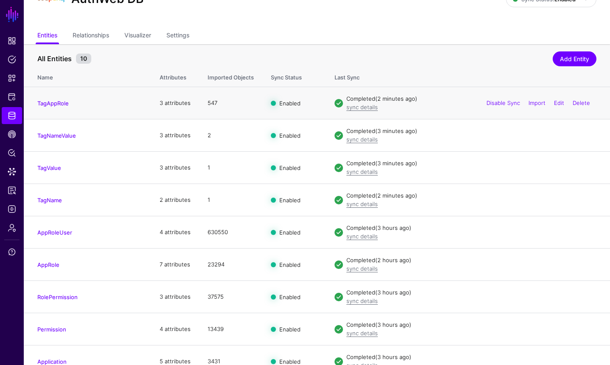
scroll to position [42, 0]
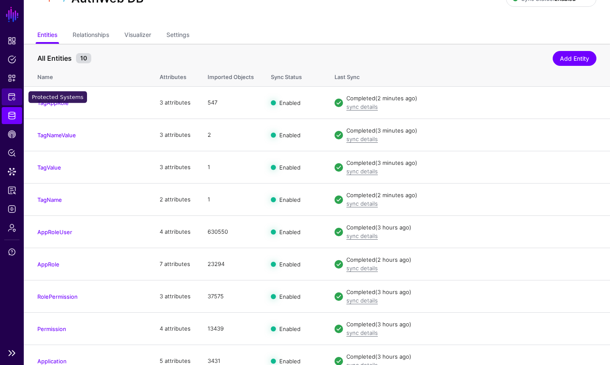
click at [15, 99] on span "Protected Systems" at bounding box center [12, 97] width 8 height 8
